Goal: Information Seeking & Learning: Learn about a topic

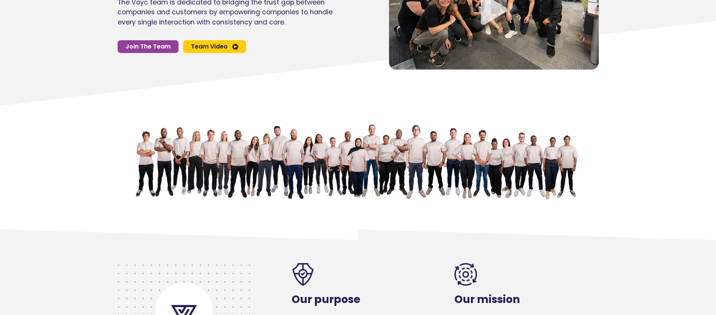
scroll to position [39, 0]
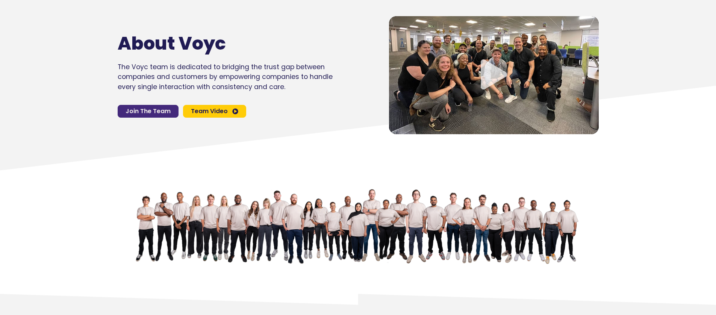
drag, startPoint x: 148, startPoint y: 117, endPoint x: 168, endPoint y: 112, distance: 20.7
click at [147, 118] on div "About Voyc The Voyc team is dedicated to bridging the trust gap between compani…" at bounding box center [246, 75] width 264 height 126
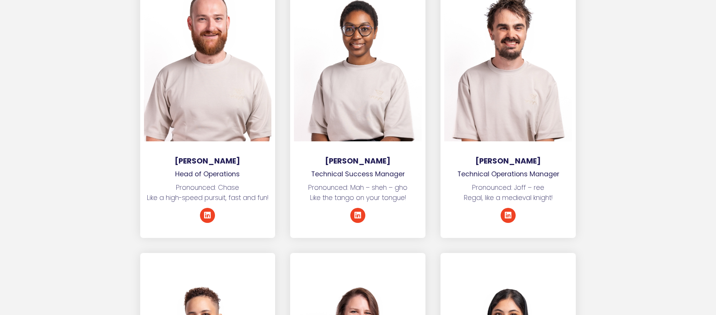
scroll to position [2021, 0]
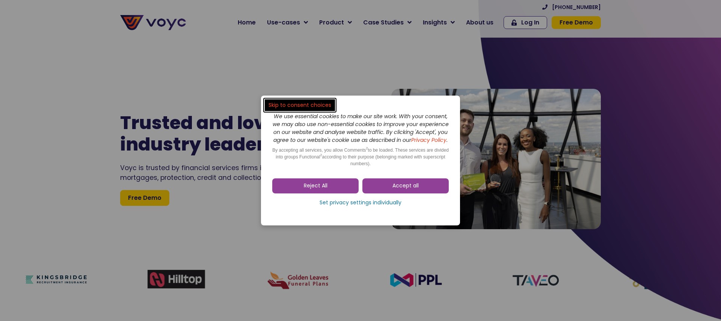
click at [396, 185] on link "Accept all" at bounding box center [406, 185] width 86 height 15
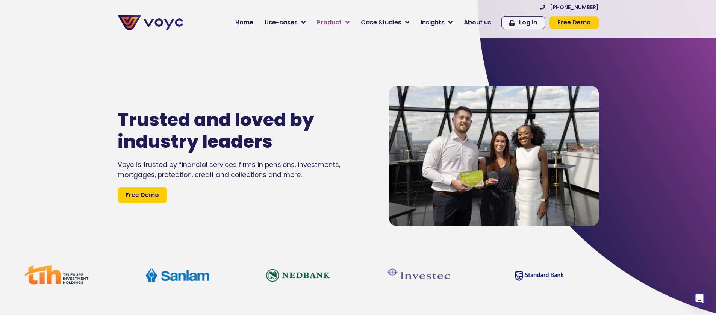
click at [342, 26] on span "Product" at bounding box center [329, 22] width 25 height 9
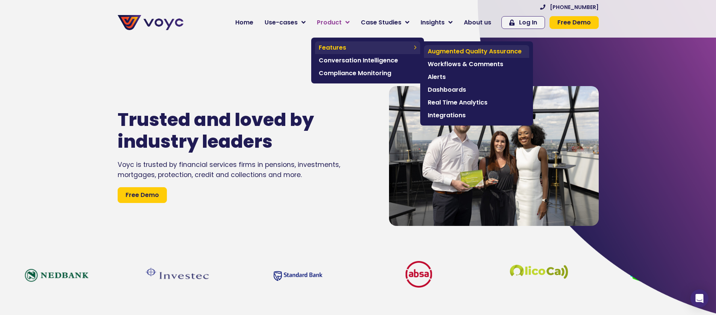
click at [494, 51] on span "Augmented Quality Assurance" at bounding box center [477, 51] width 98 height 9
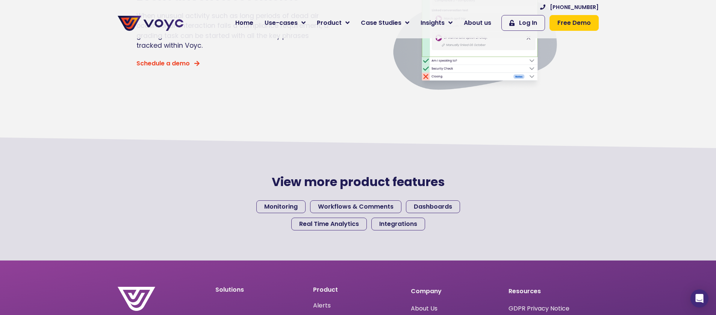
scroll to position [682, 0]
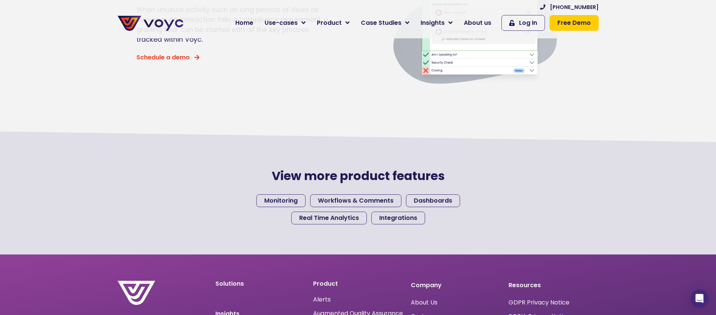
drag, startPoint x: 720, startPoint y: 39, endPoint x: 721, endPoint y: 203, distance: 163.8
click at [287, 205] on link "Monitoring" at bounding box center [280, 200] width 49 height 13
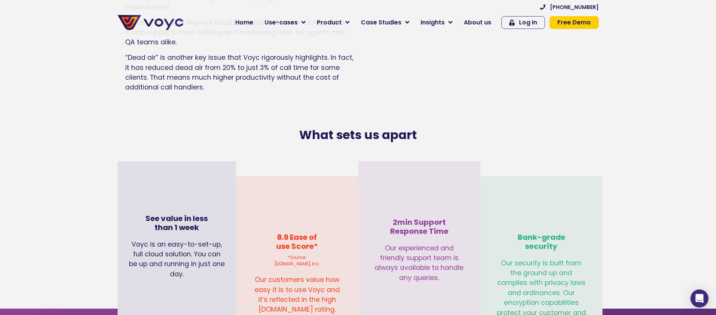
scroll to position [1859, 0]
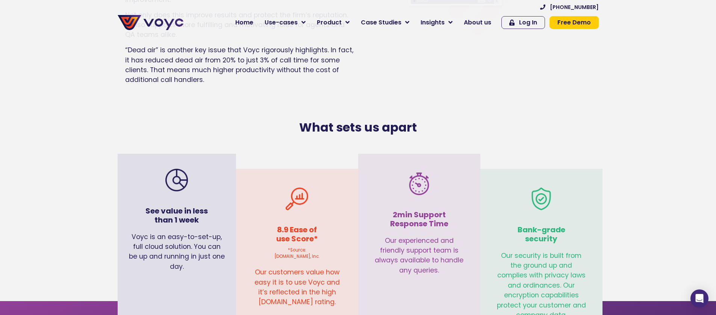
drag, startPoint x: 59, startPoint y: 154, endPoint x: 64, endPoint y: 153, distance: 4.6
click at [59, 154] on section "What sets us apart" at bounding box center [358, 127] width 716 height 67
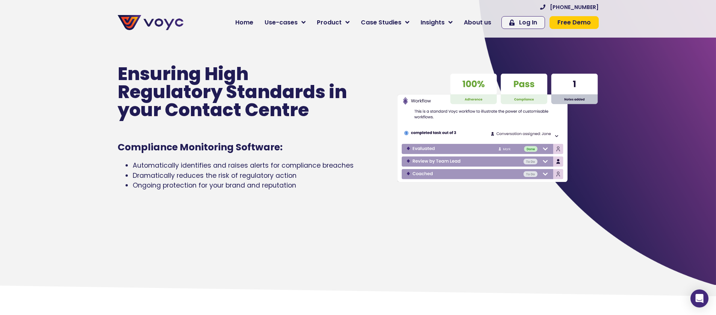
scroll to position [0, 0]
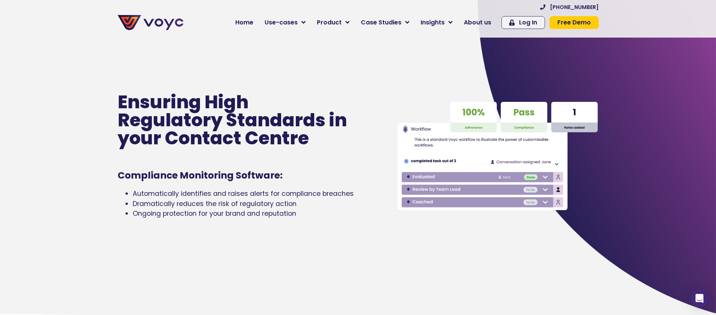
drag, startPoint x: 63, startPoint y: 114, endPoint x: 185, endPoint y: 158, distance: 129.7
click at [65, 117] on section "Ensuring High Regulatory Standards in your Contact Centre Compliance Monitoring…" at bounding box center [358, 155] width 716 height 315
